Goal: Task Accomplishment & Management: Complete application form

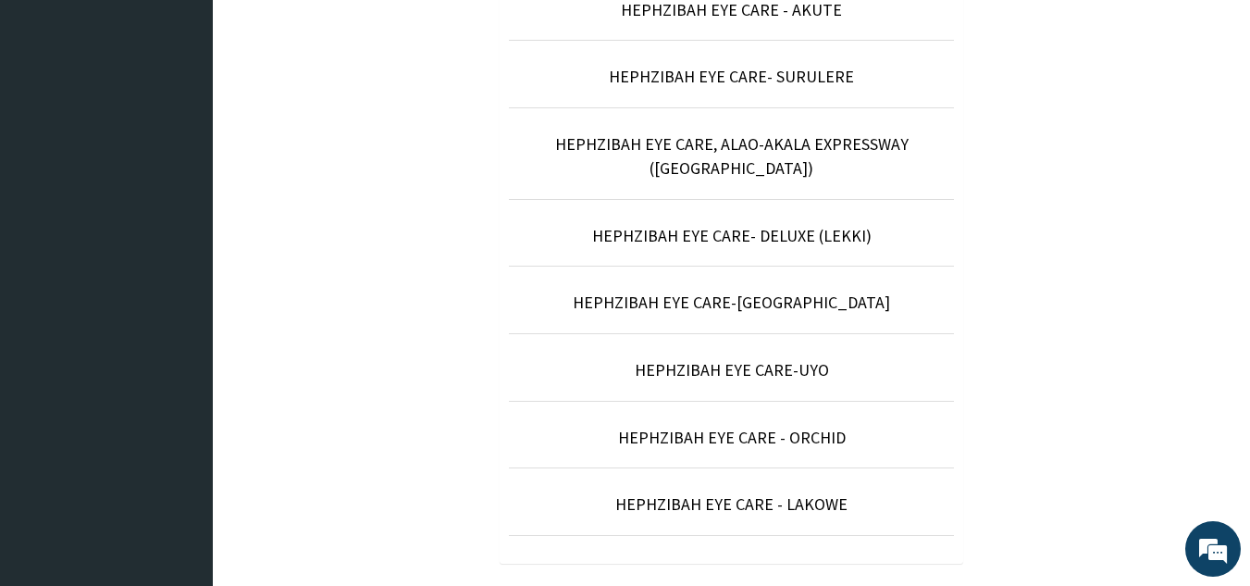
scroll to position [786, 0]
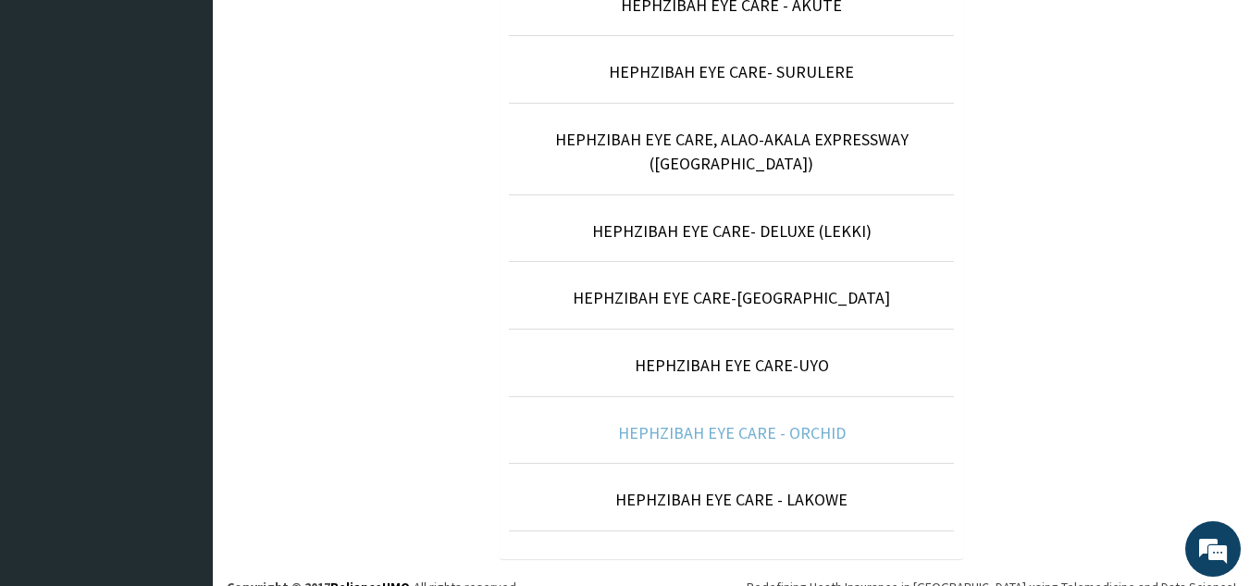
click at [749, 422] on link "HEPHZIBAH EYE CARE - ORCHID" at bounding box center [732, 432] width 228 height 21
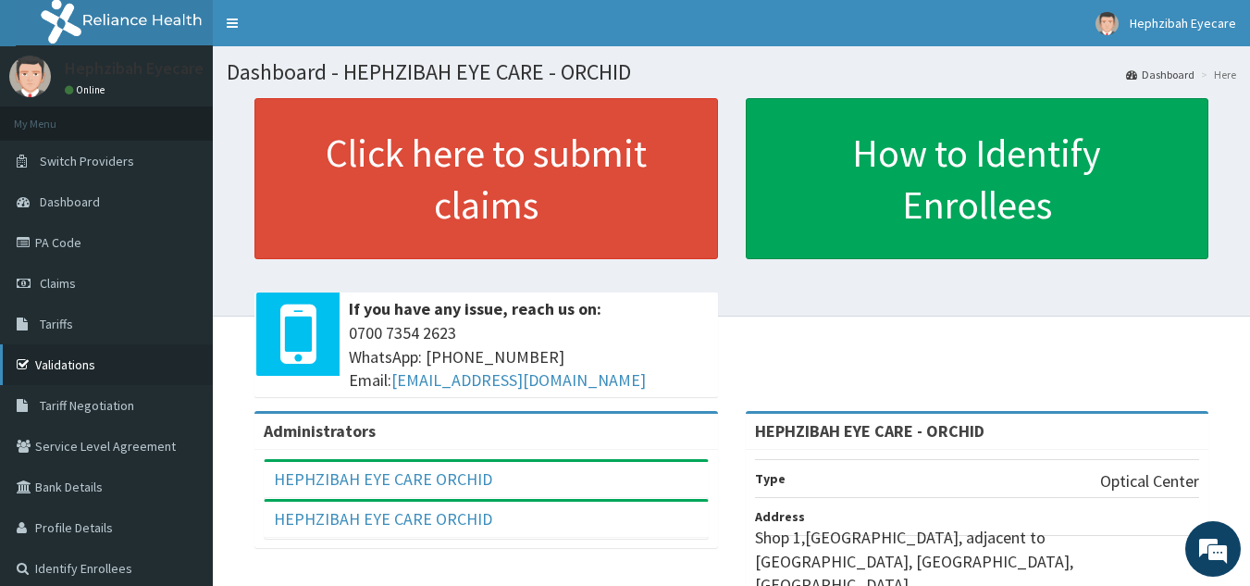
click at [93, 370] on link "Validations" at bounding box center [106, 364] width 213 height 41
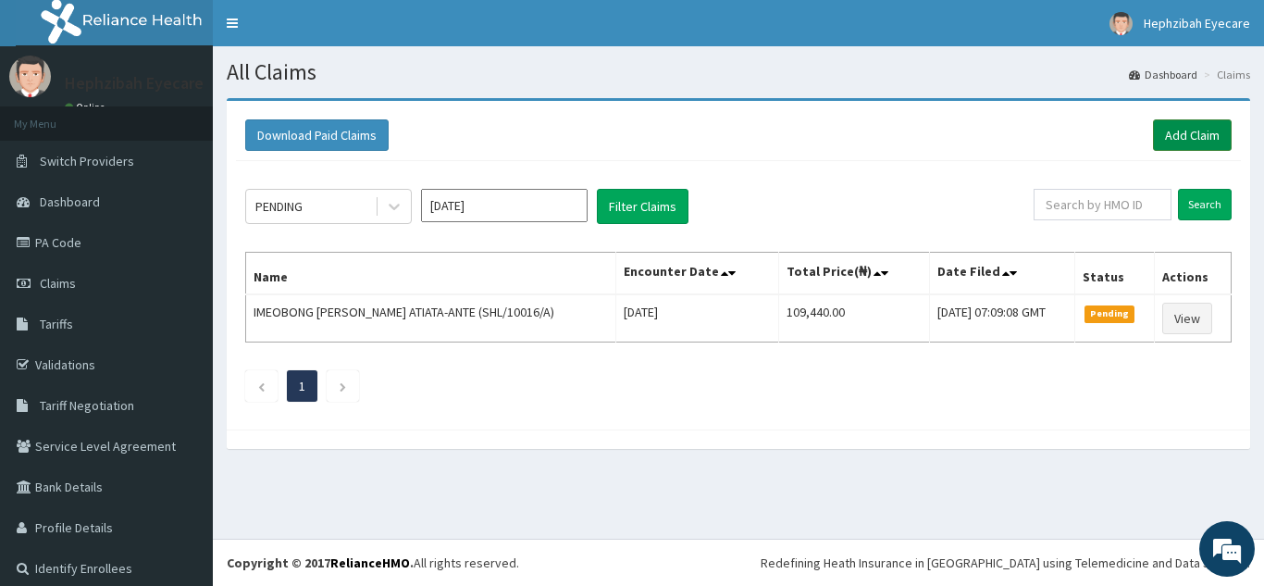
click at [1179, 131] on link "Add Claim" at bounding box center [1192, 134] width 79 height 31
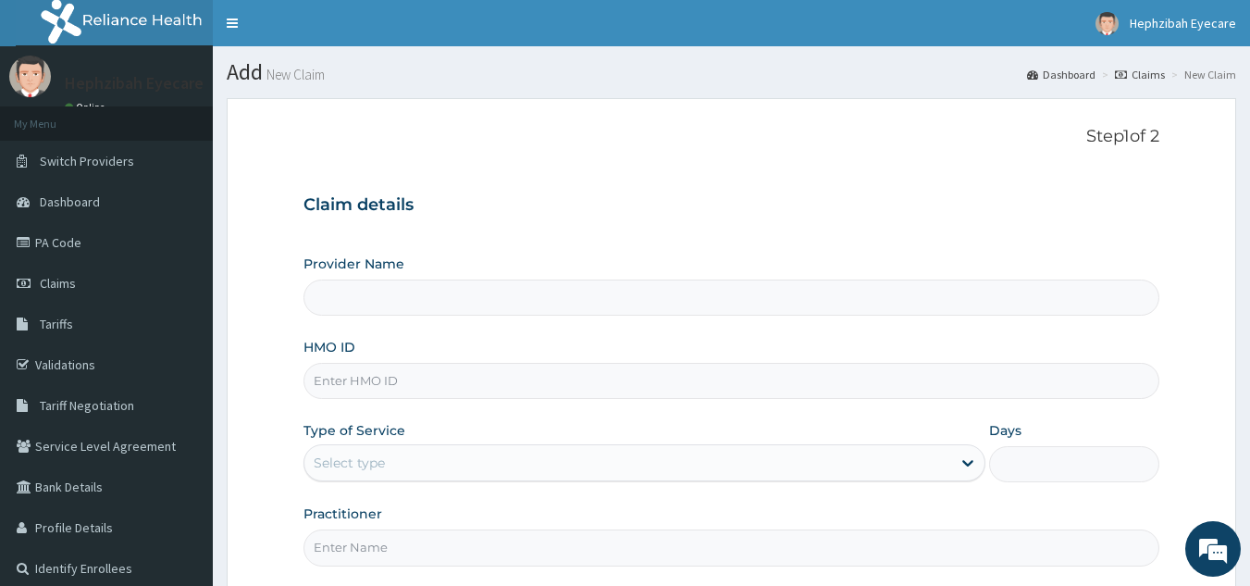
click at [482, 296] on input "Provider Name" at bounding box center [732, 298] width 857 height 36
type input "HEPHZIBAH EYE CARE - ORCHID"
click at [478, 395] on input "HMO ID" at bounding box center [732, 381] width 857 height 36
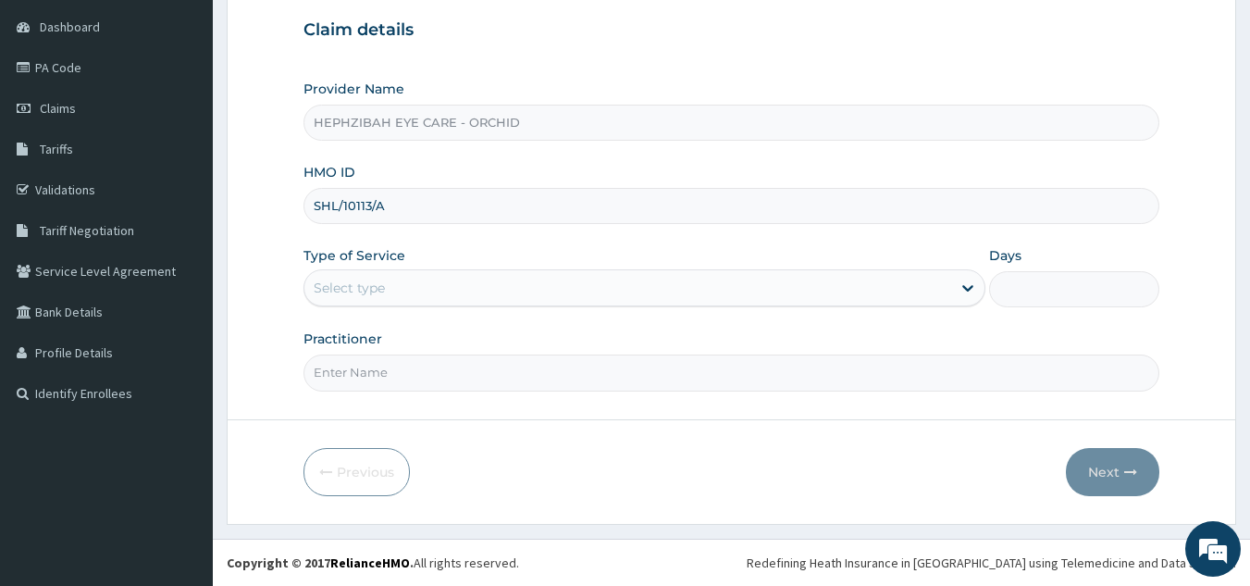
type input "SHL/10113/A"
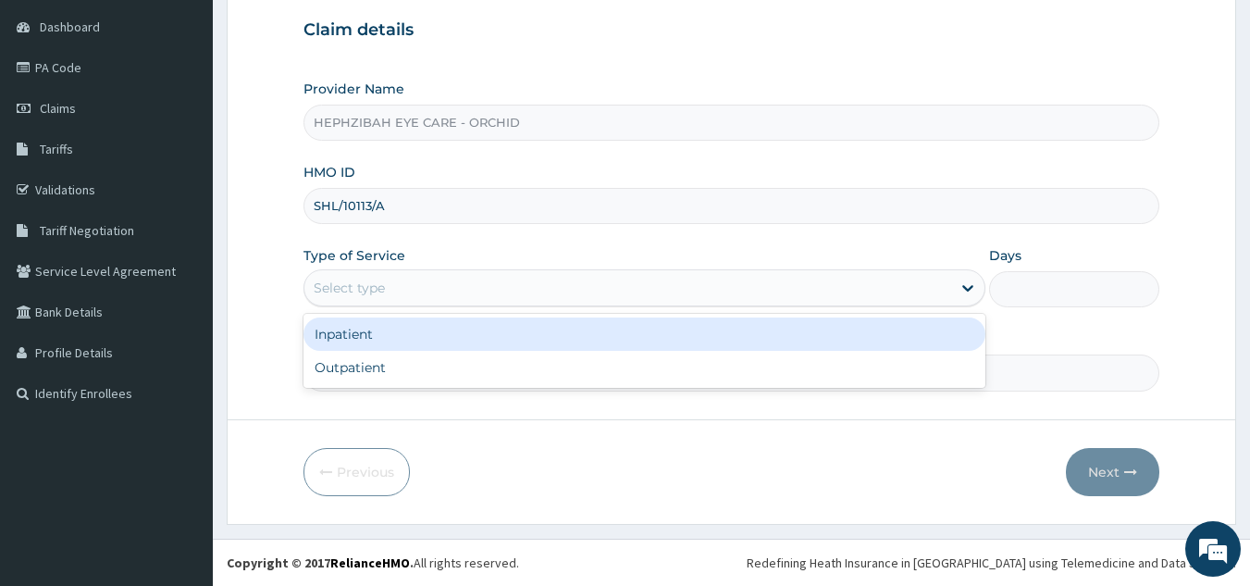
click at [453, 292] on div "Select type" at bounding box center [627, 288] width 647 height 30
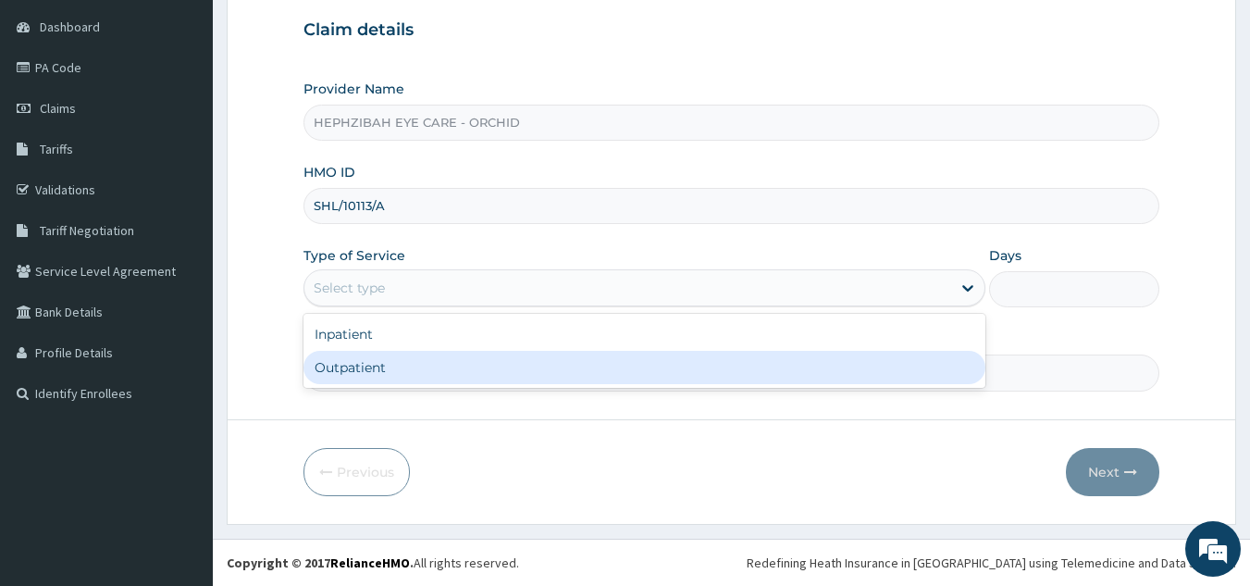
click at [400, 369] on div "Outpatient" at bounding box center [645, 367] width 682 height 33
type input "1"
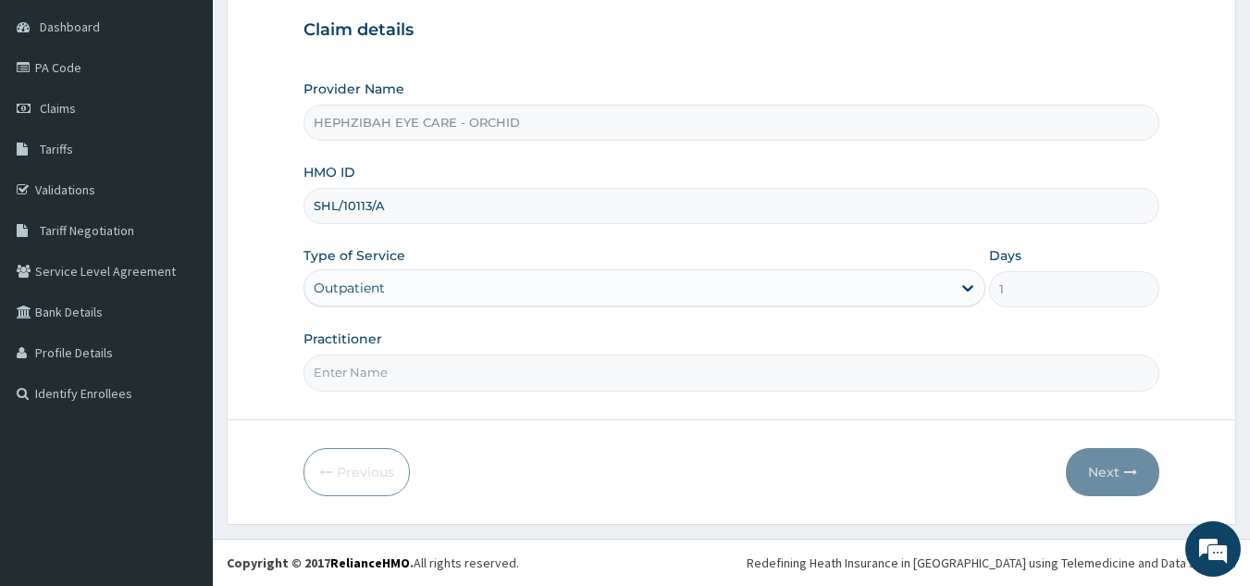
click at [435, 223] on input "SHL/10113/A" at bounding box center [732, 206] width 857 height 36
click at [415, 210] on input "SHL/10113/A" at bounding box center [732, 206] width 857 height 36
click at [417, 367] on input "Practitioner" at bounding box center [732, 372] width 857 height 36
type input "DR HENRY"
click at [1088, 466] on button "Next" at bounding box center [1112, 472] width 93 height 48
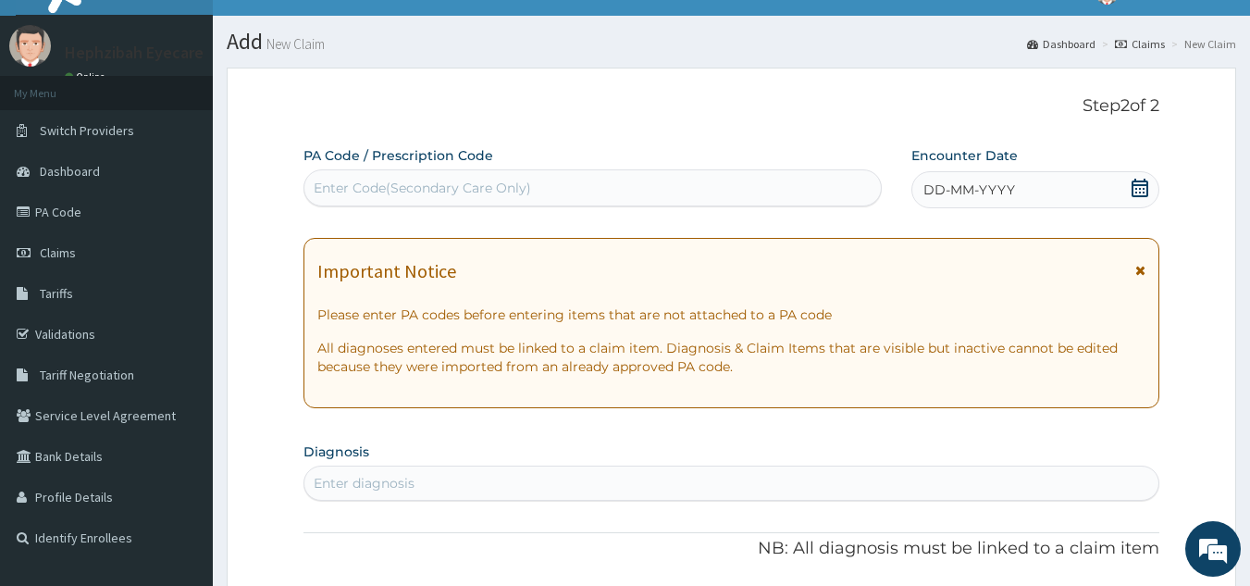
scroll to position [30, 0]
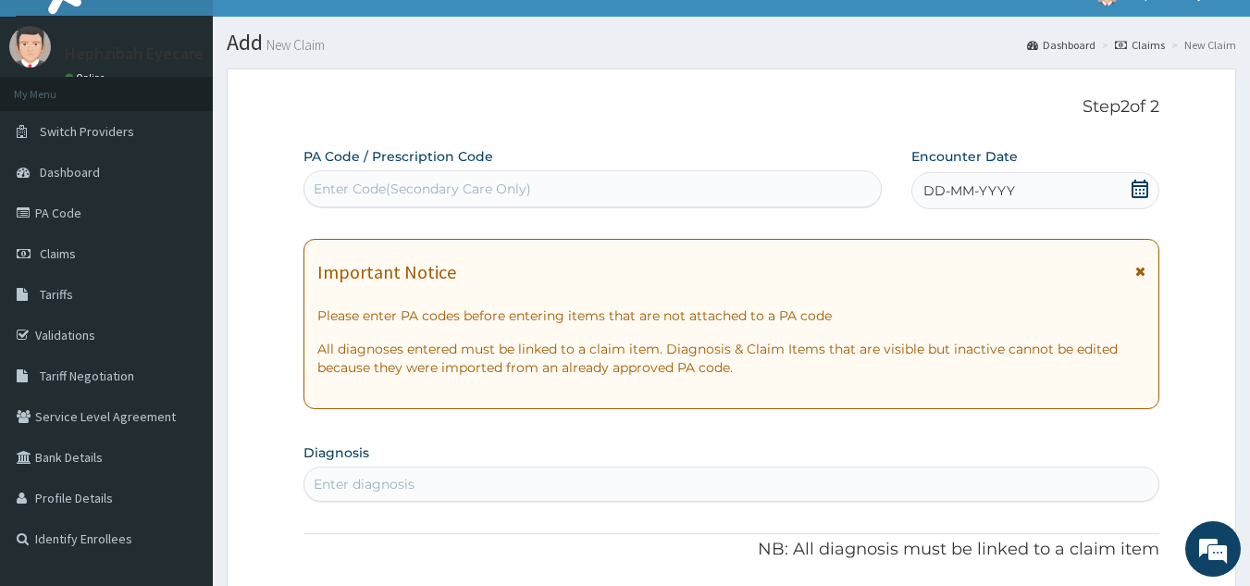
click at [1156, 187] on div "DD-MM-YYYY" at bounding box center [1036, 190] width 248 height 37
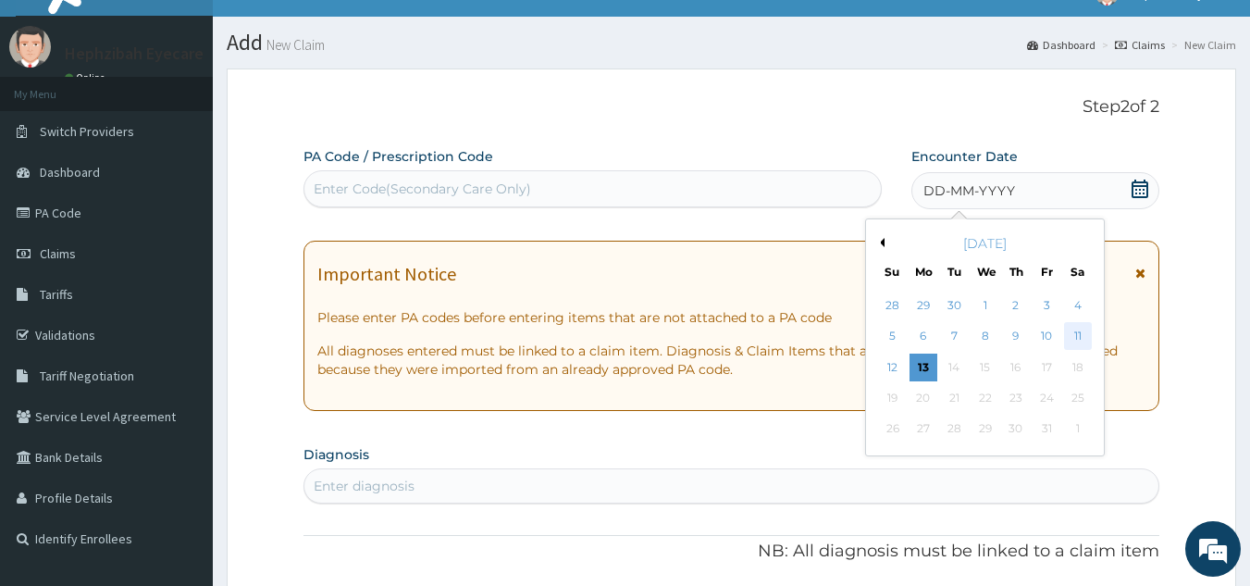
click at [1083, 340] on div "11" at bounding box center [1078, 337] width 28 height 28
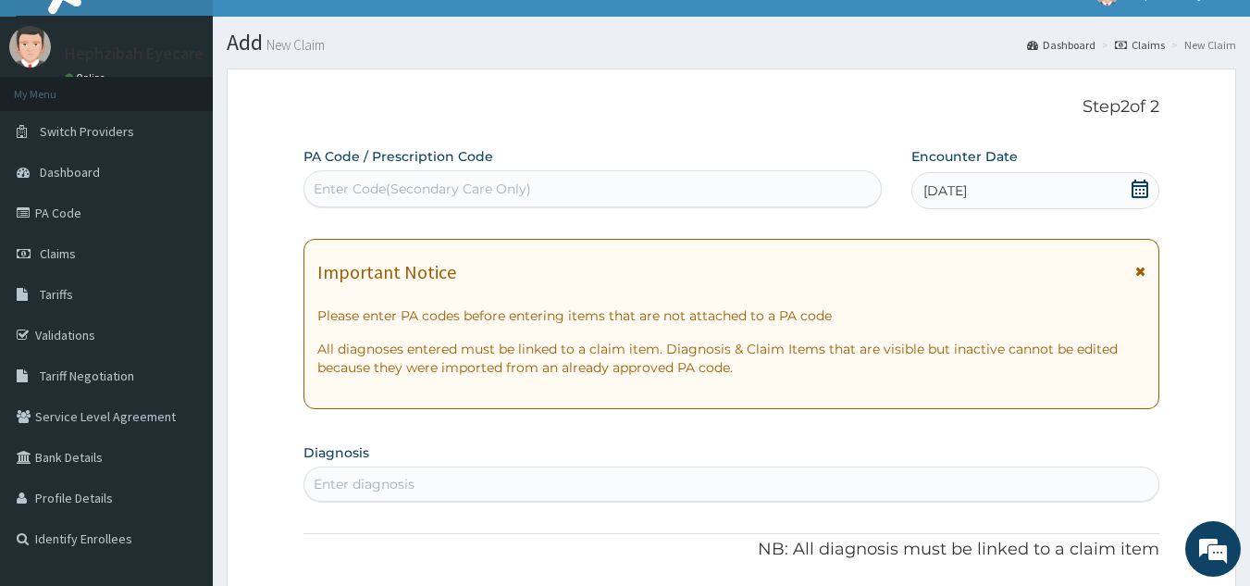
click at [1133, 184] on icon at bounding box center [1140, 189] width 17 height 19
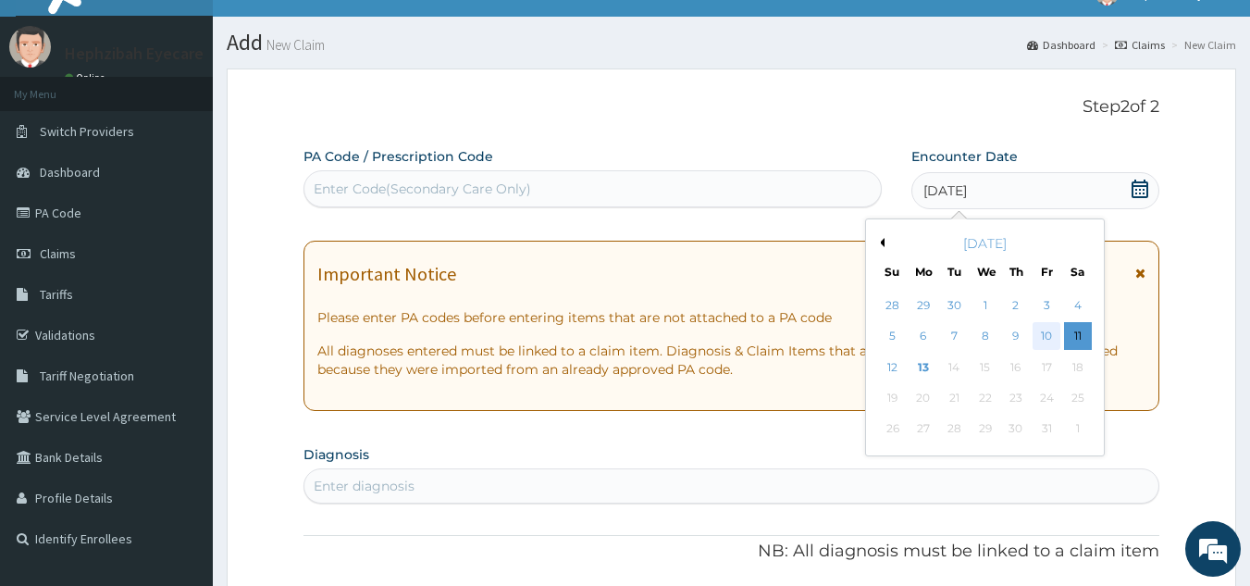
click at [1047, 334] on div "10" at bounding box center [1047, 337] width 28 height 28
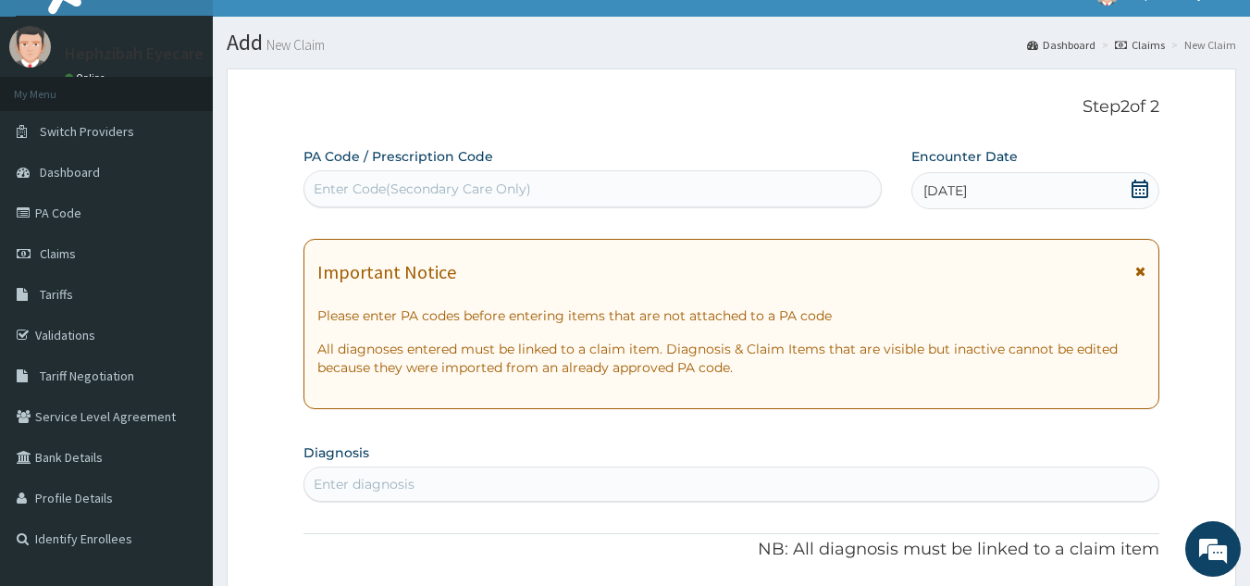
click at [507, 183] on div "Enter Code(Secondary Care Only)" at bounding box center [422, 189] width 217 height 19
paste input "PA/306184"
type input "PA/306184"
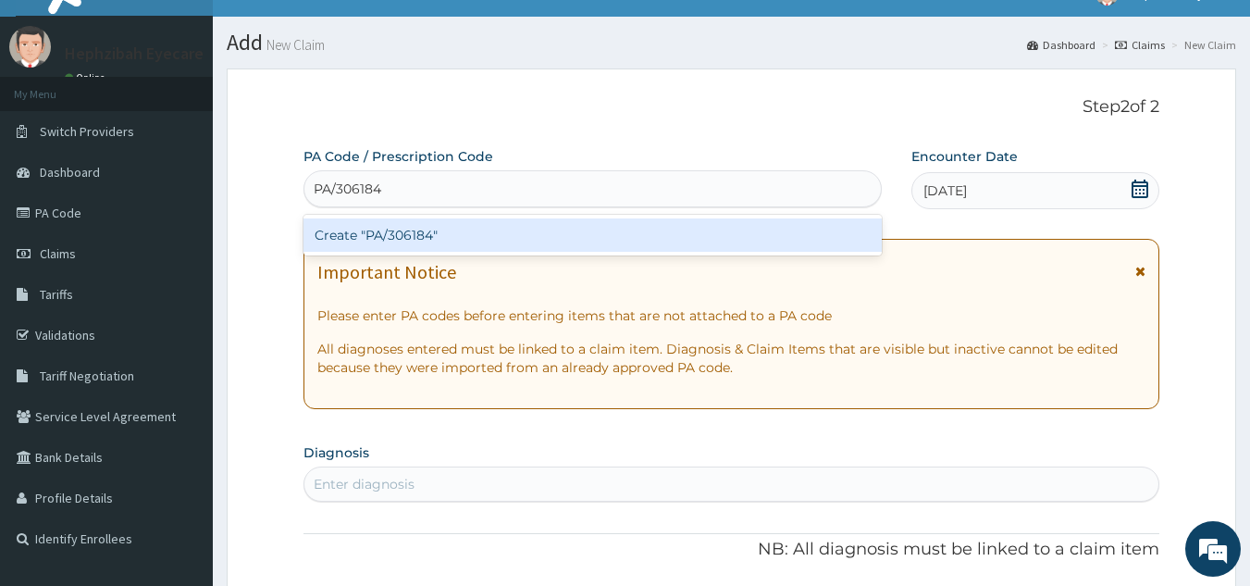
click at [502, 243] on div "Create "PA/306184"" at bounding box center [593, 234] width 579 height 33
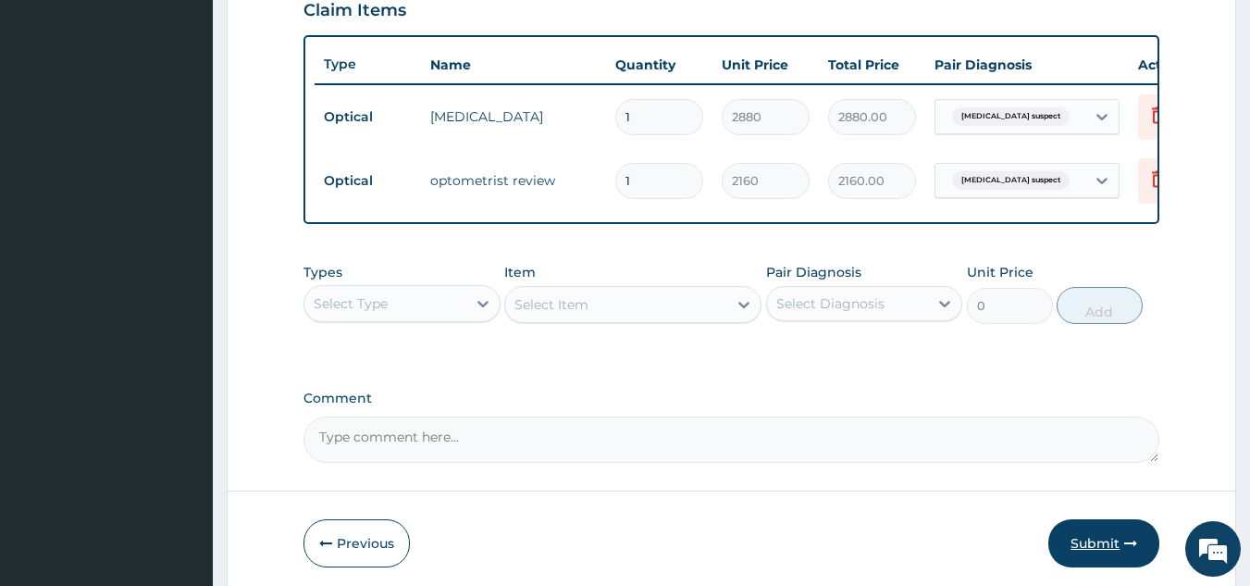
scroll to position [650, 0]
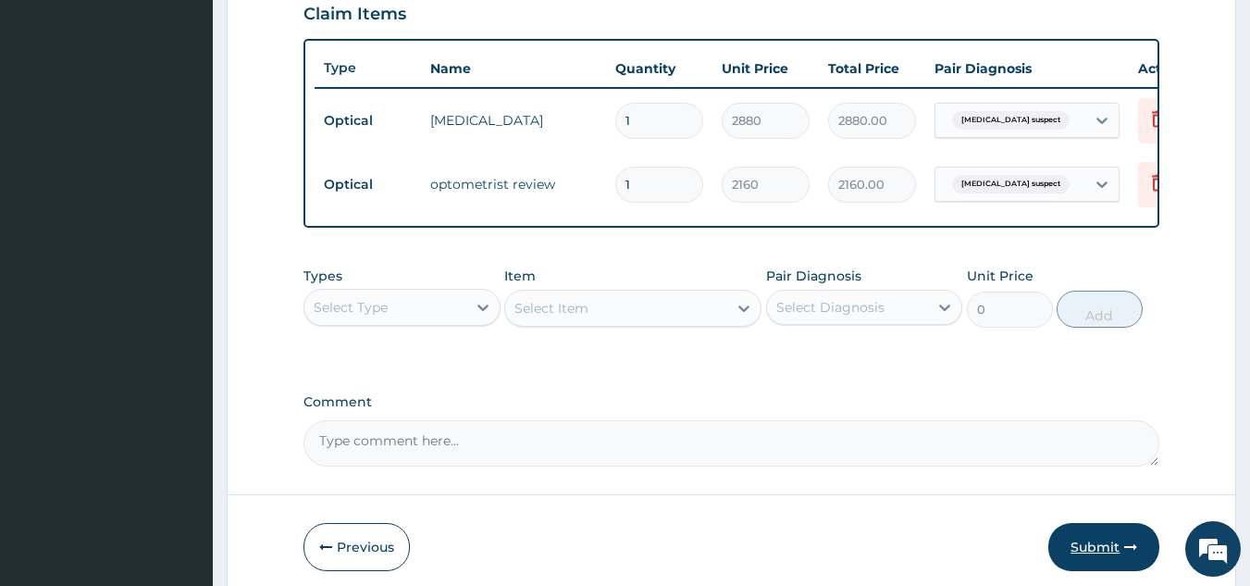
click at [1095, 541] on button "Submit" at bounding box center [1104, 547] width 111 height 48
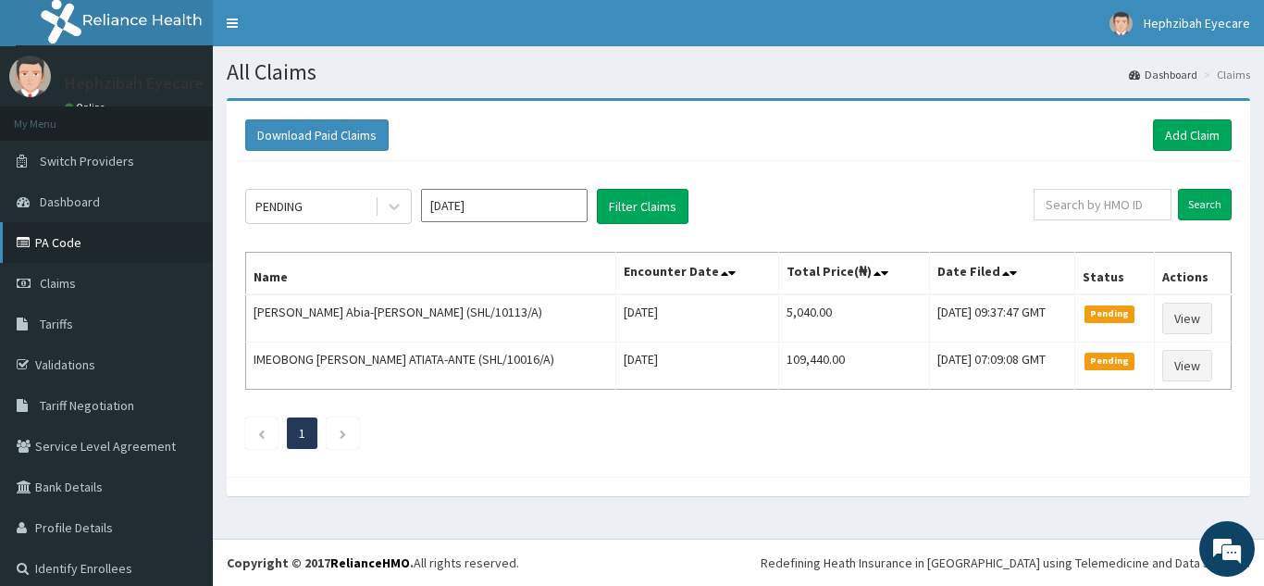
click at [98, 246] on link "PA Code" at bounding box center [106, 242] width 213 height 41
